Goal: Navigation & Orientation: Go to known website

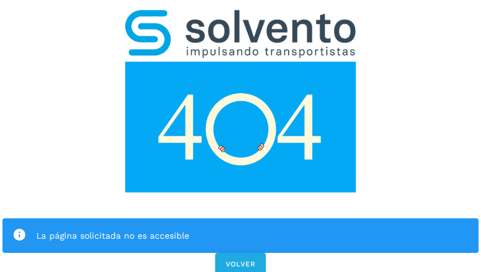
click at [240, 136] on div "La página solicitada no es accesible VOLVER" at bounding box center [240, 138] width 481 height 277
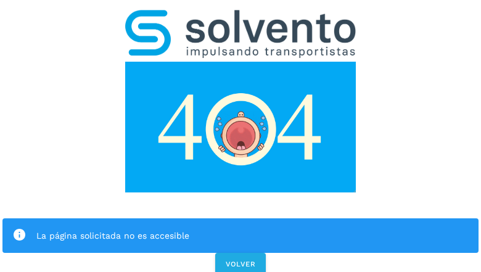
click at [240, 136] on div "La página solicitada no es accesible VOLVER" at bounding box center [240, 138] width 481 height 277
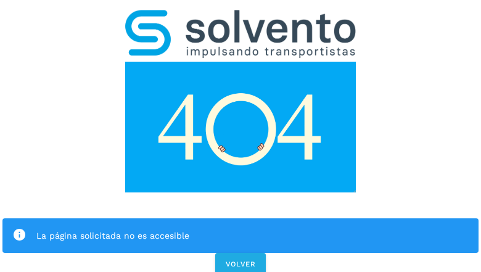
click at [240, 136] on div "La página solicitada no es accesible VOLVER" at bounding box center [240, 138] width 481 height 277
click at [240, 218] on div "La página solicitada no es accesible" at bounding box center [240, 235] width 476 height 35
click at [240, 62] on img at bounding box center [240, 127] width 230 height 131
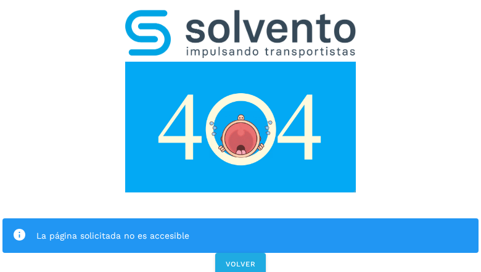
click at [240, 16] on img at bounding box center [240, 34] width 230 height 48
click at [240, 62] on img at bounding box center [240, 127] width 230 height 131
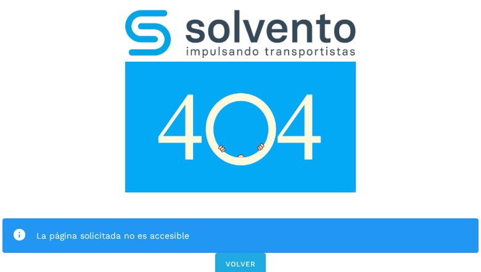
click at [240, 228] on div "La página solicitada no es accesible" at bounding box center [252, 235] width 432 height 15
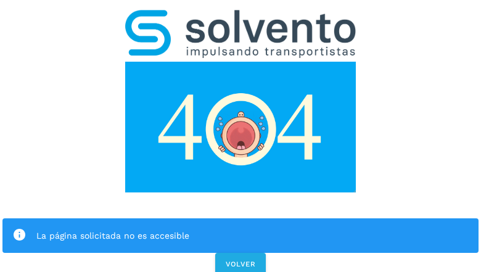
click at [240, 228] on div "La página solicitada no es accesible" at bounding box center [252, 235] width 432 height 15
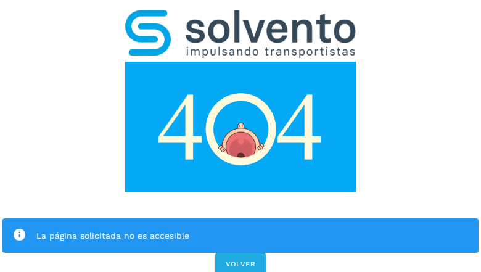
click at [19, 228] on icon at bounding box center [19, 235] width 14 height 14
click at [252, 228] on div "La página solicitada no es accesible" at bounding box center [252, 235] width 432 height 15
click at [240, 259] on span "VOLVER" at bounding box center [240, 263] width 31 height 9
click at [240, 136] on div "La página solicitada no es accesible VOLVER" at bounding box center [240, 138] width 481 height 277
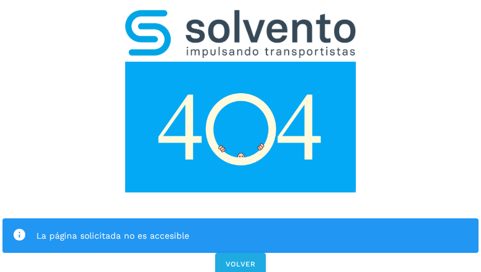
click at [240, 136] on div "La página solicitada no es accesible VOLVER" at bounding box center [240, 138] width 481 height 277
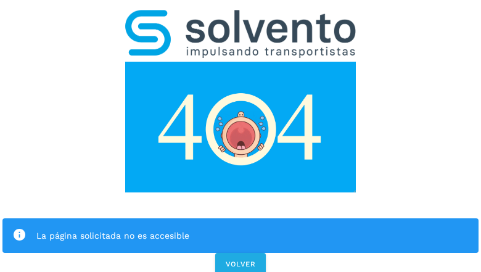
click at [240, 136] on div "La página solicitada no es accesible VOLVER" at bounding box center [240, 138] width 481 height 277
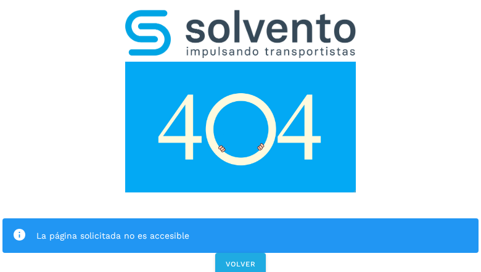
click at [240, 136] on div "La página solicitada no es accesible VOLVER" at bounding box center [240, 138] width 481 height 277
click at [240, 218] on div "La página solicitada no es accesible" at bounding box center [240, 235] width 476 height 35
click at [240, 62] on img at bounding box center [240, 127] width 230 height 131
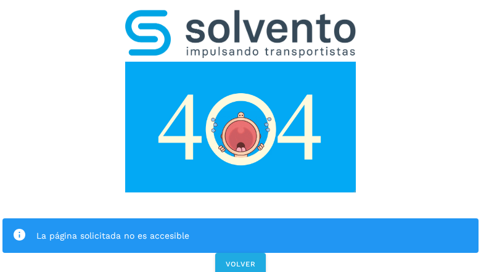
click at [240, 16] on img at bounding box center [240, 34] width 230 height 48
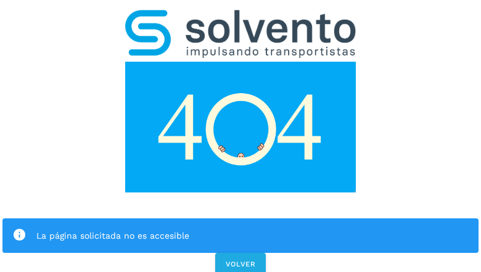
click at [240, 62] on img at bounding box center [240, 127] width 230 height 131
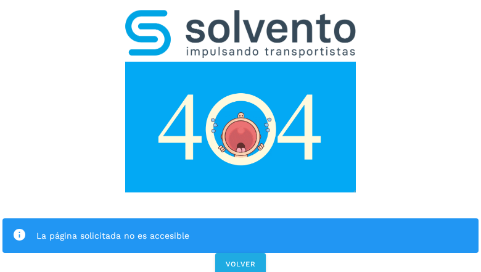
click at [240, 228] on div "La página solicitada no es accesible" at bounding box center [252, 235] width 432 height 15
